Goal: Task Accomplishment & Management: Complete application form

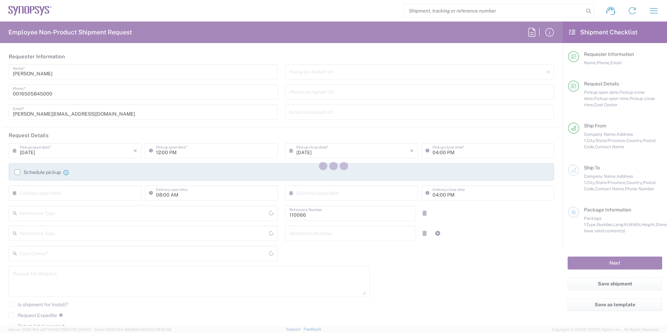
type input "Department"
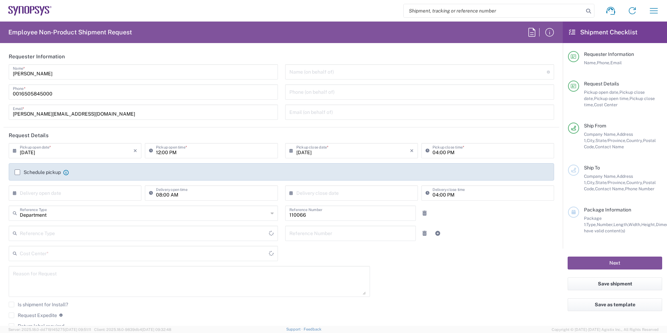
type input "[GEOGRAPHIC_DATA]"
type input "US01, CIO, IT, ESS2 110066"
type input "Delivered at Place"
type input "[US_STATE]"
type input "[GEOGRAPHIC_DATA]"
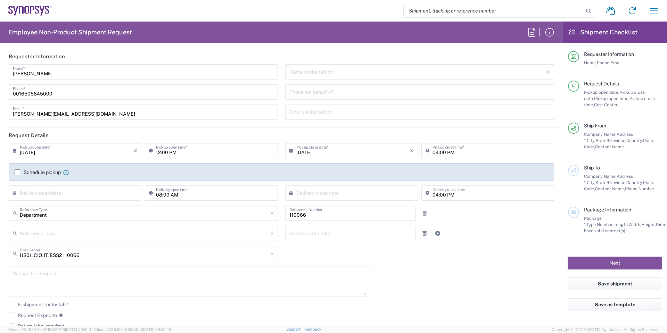
type input "Hillsboro US03"
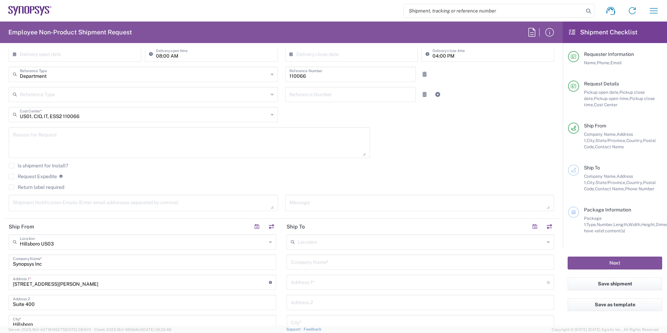
scroll to position [243, 0]
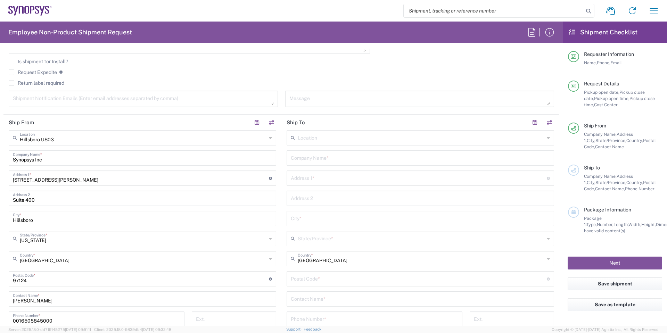
click at [342, 138] on input "text" at bounding box center [421, 137] width 247 height 12
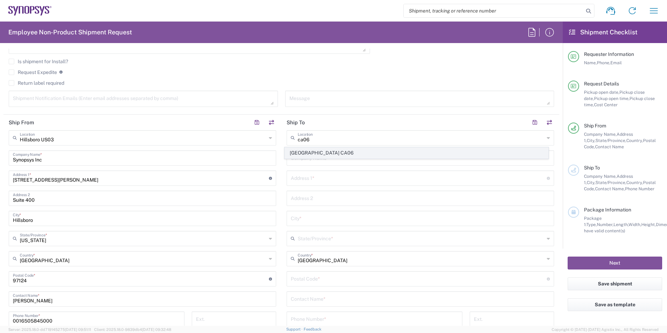
click at [333, 150] on span "[GEOGRAPHIC_DATA] CA06" at bounding box center [417, 153] width 264 height 11
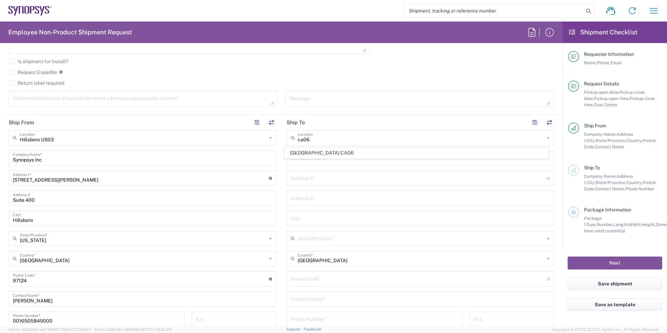
type input "[GEOGRAPHIC_DATA] CA06"
type input "Synopsys Mississauga CA06"
type input "[STREET_ADDRESS]"
type input "Suite 900"
type input "[GEOGRAPHIC_DATA]"
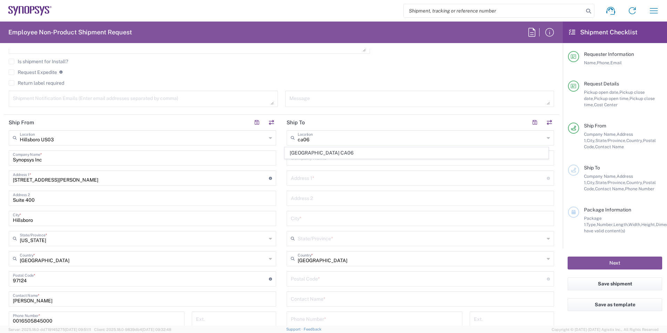
type input "[GEOGRAPHIC_DATA]"
type input "L5B 1M2"
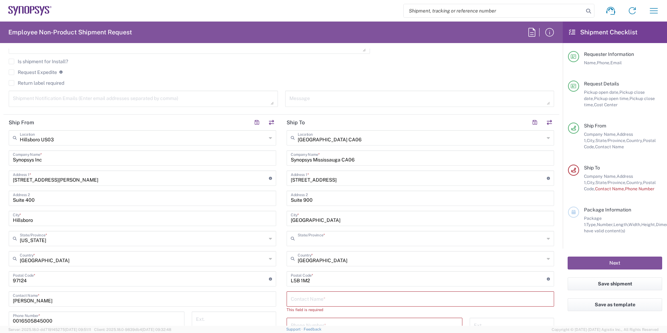
type input "[GEOGRAPHIC_DATA]"
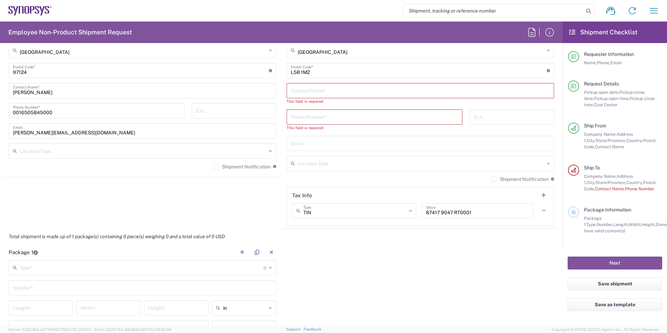
scroll to position [590, 0]
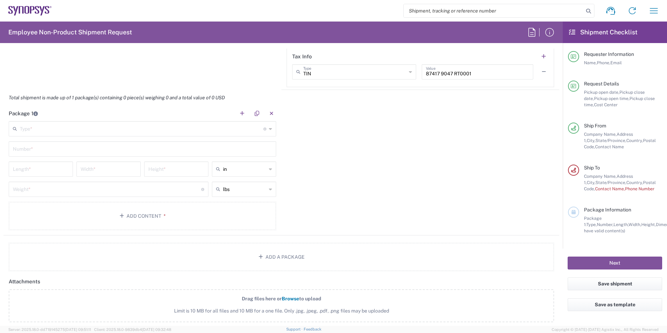
click at [377, 158] on div "Package 1 Type * Material used to package goods Bale(s) Basket(s) Bolt(s) Bottl…" at bounding box center [281, 171] width 556 height 130
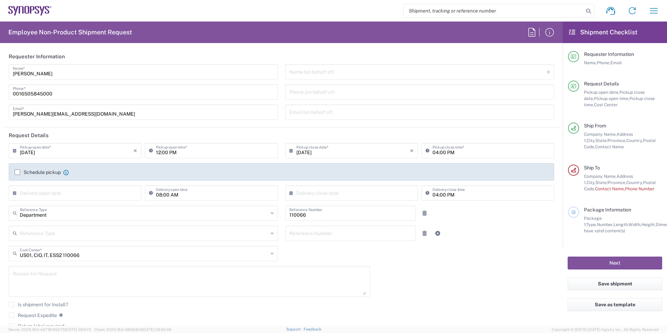
scroll to position [208, 0]
